Goal: Find contact information: Find contact information

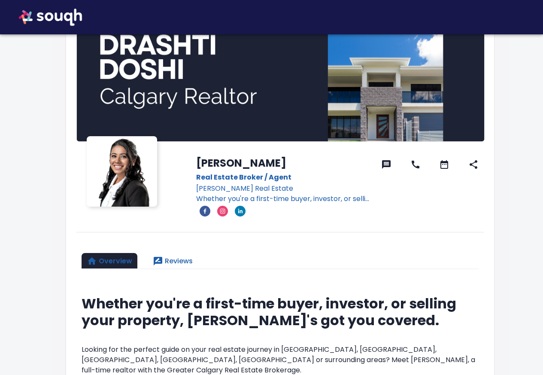
click at [217, 213] on icon "instagram" at bounding box center [222, 211] width 11 height 11
